Goal: Register for event/course

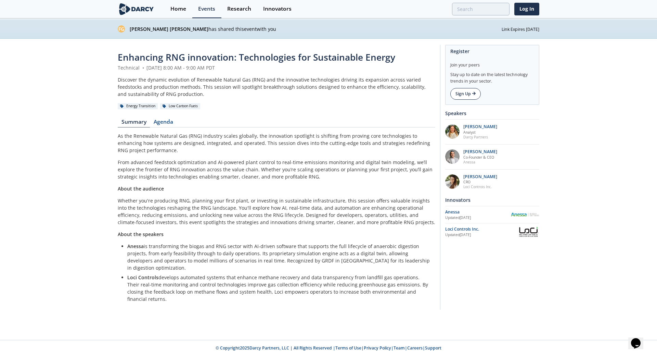
click at [465, 94] on link "Sign Up" at bounding box center [465, 94] width 30 height 12
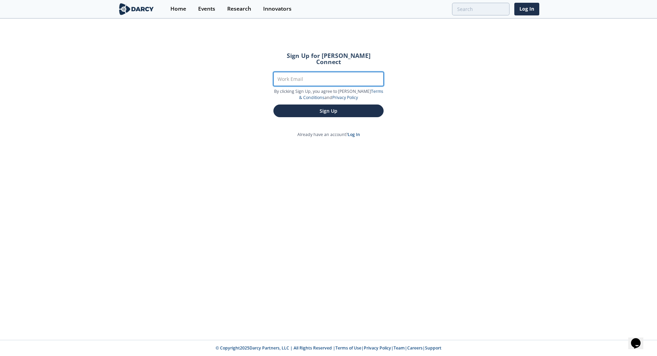
click at [314, 73] on input "Work Email" at bounding box center [328, 79] width 110 height 14
type input "[EMAIL_ADDRESS][DOMAIN_NAME]"
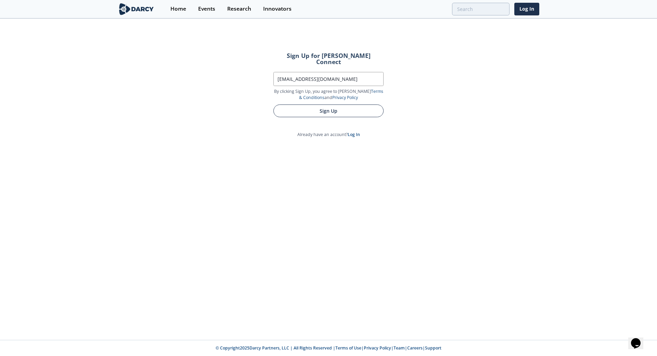
click at [324, 106] on form "Sign Up for [PERSON_NAME] Connect Work Email [EMAIL_ADDRESS][DOMAIN_NAME] By cl…" at bounding box center [328, 84] width 129 height 83
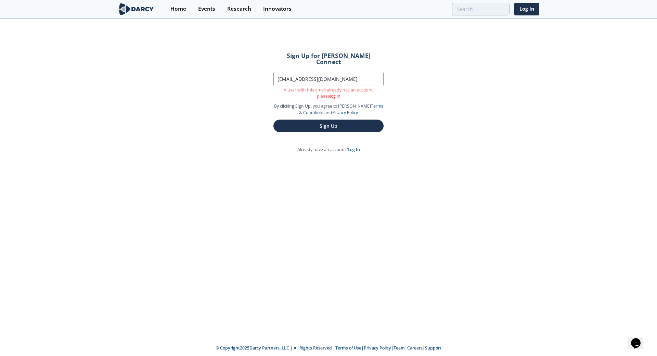
click at [330, 93] on link "log in" at bounding box center [335, 96] width 11 height 6
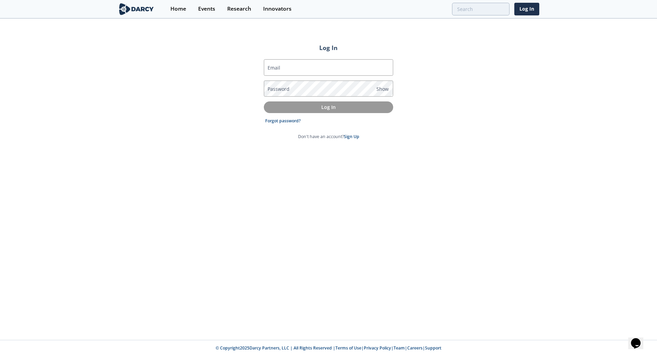
type input "[EMAIL_ADDRESS][DOMAIN_NAME]"
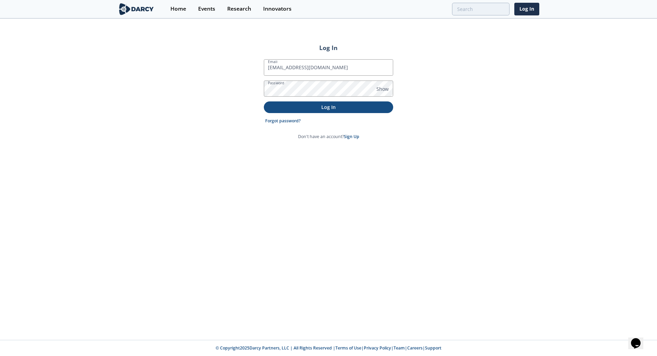
click at [325, 104] on p "Log In" at bounding box center [329, 106] width 120 height 7
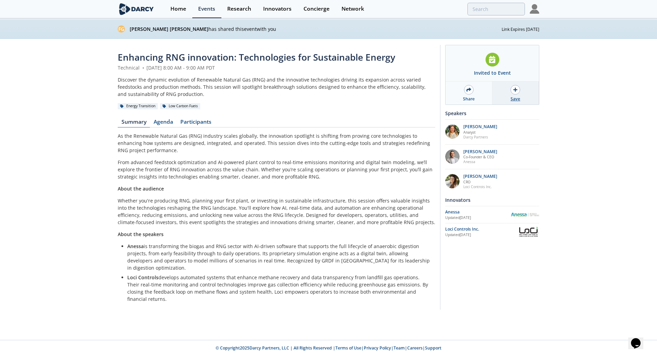
click at [516, 91] on icon at bounding box center [515, 90] width 4 height 4
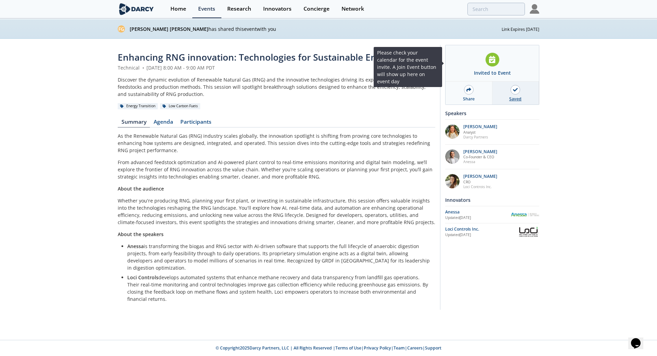
click at [496, 58] on div at bounding box center [492, 59] width 14 height 14
